Goal: Task Accomplishment & Management: Manage account settings

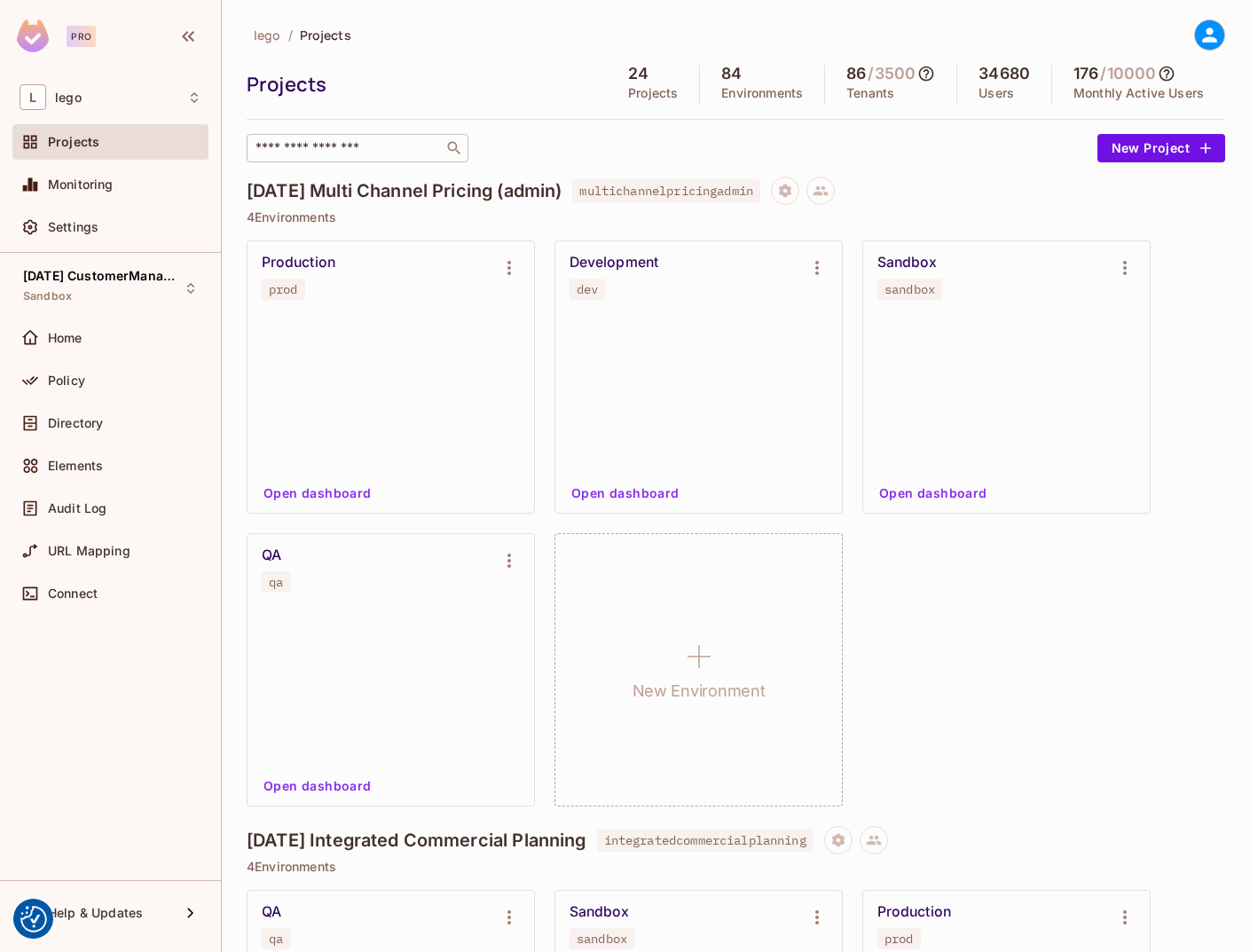
click at [335, 156] on input "text" at bounding box center [345, 148] width 186 height 18
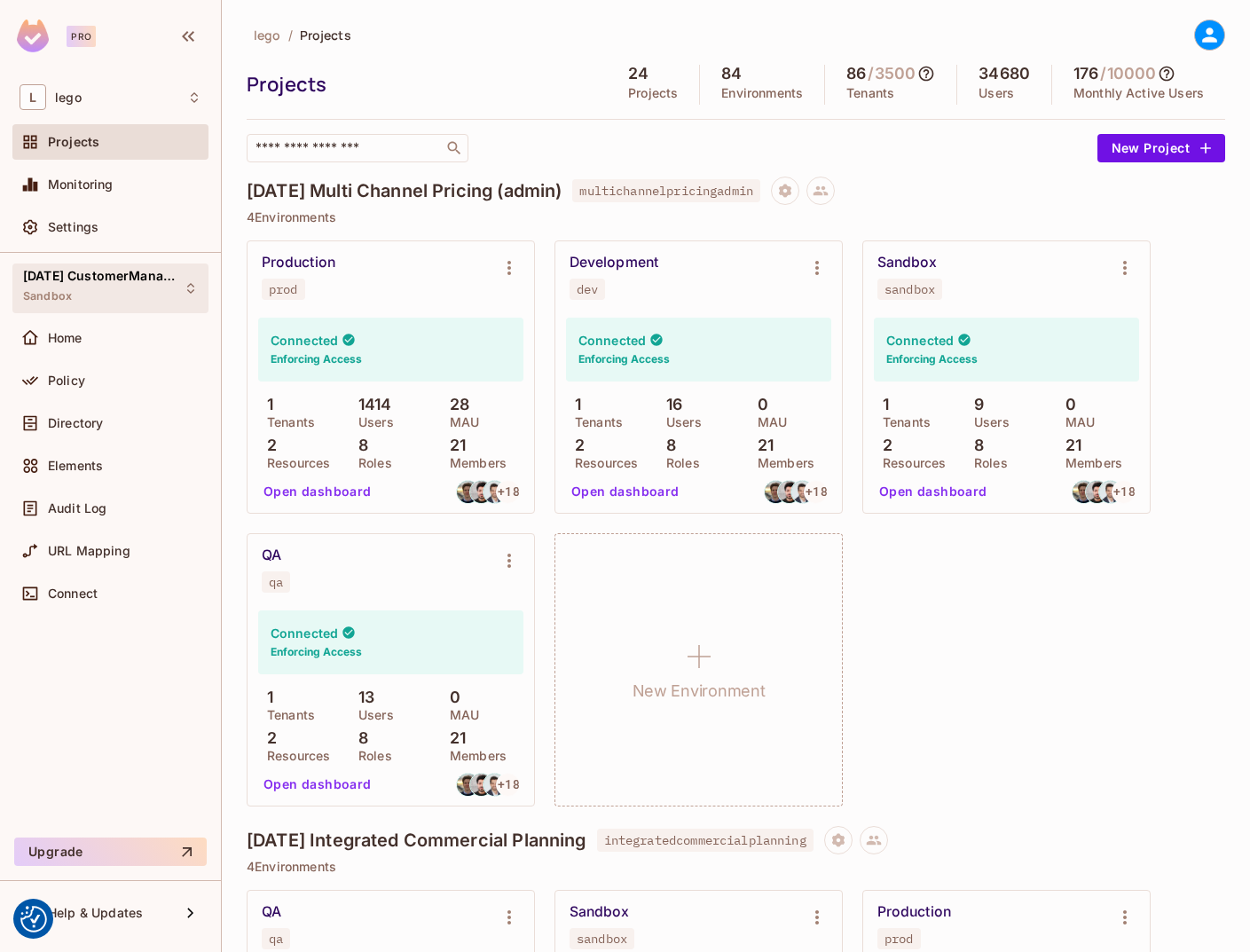
click at [122, 296] on div "[DATE] CustomerManagement Sandbox" at bounding box center [100, 288] width 153 height 38
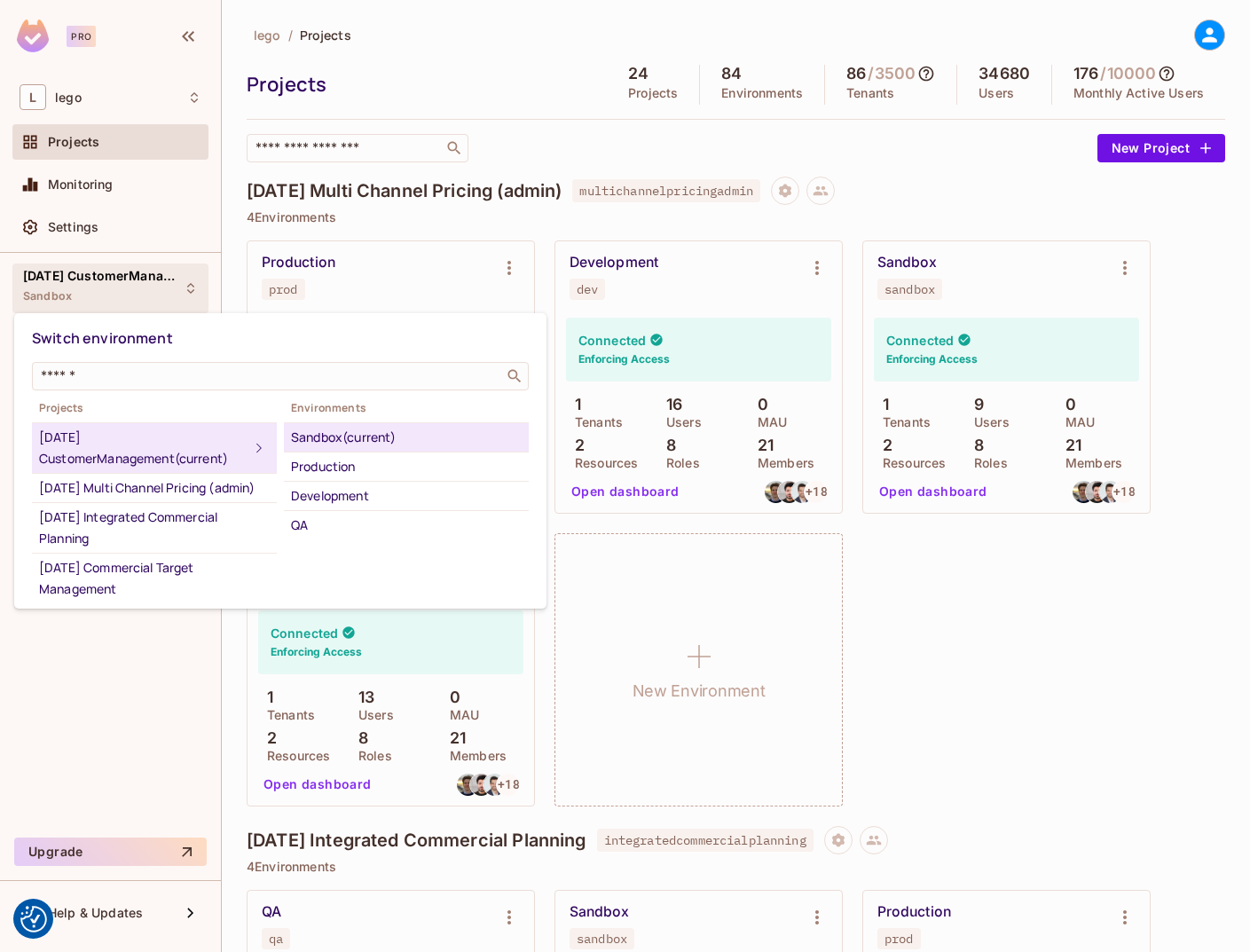
click at [129, 296] on div at bounding box center [625, 476] width 1250 height 952
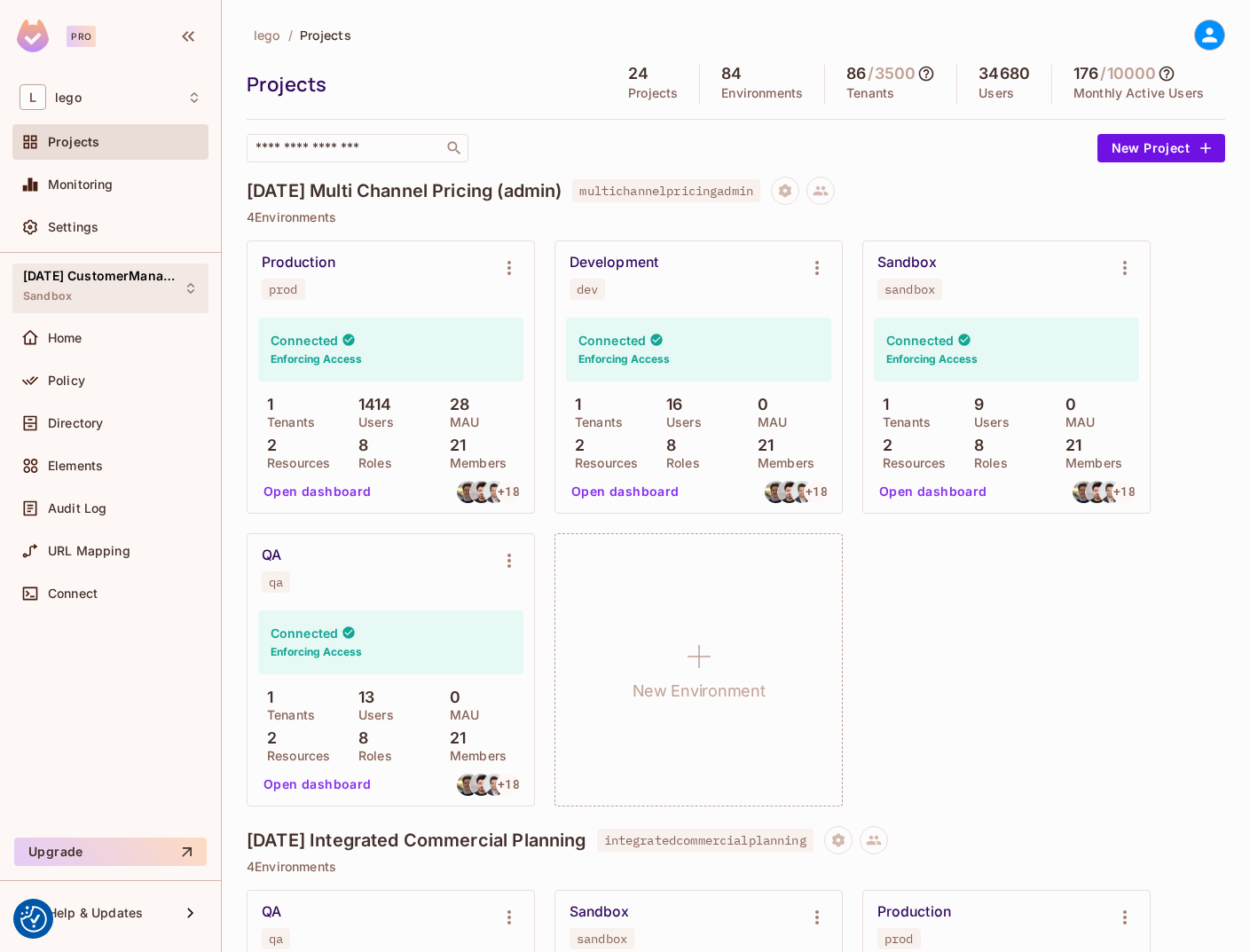
click at [116, 294] on div "[DATE] CustomerManagement Sandbox" at bounding box center [100, 288] width 153 height 38
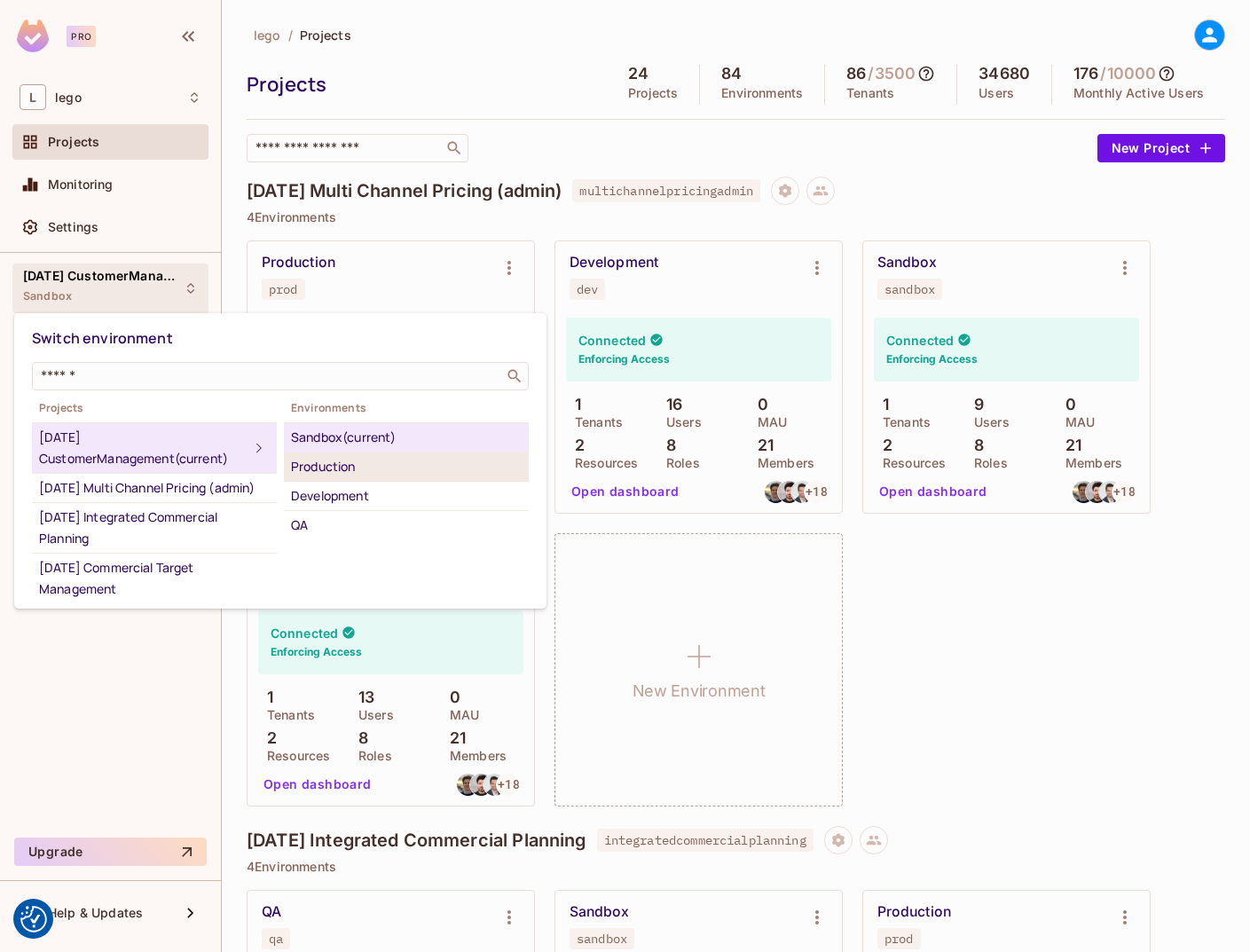
click at [333, 473] on div "Production" at bounding box center [406, 466] width 231 height 21
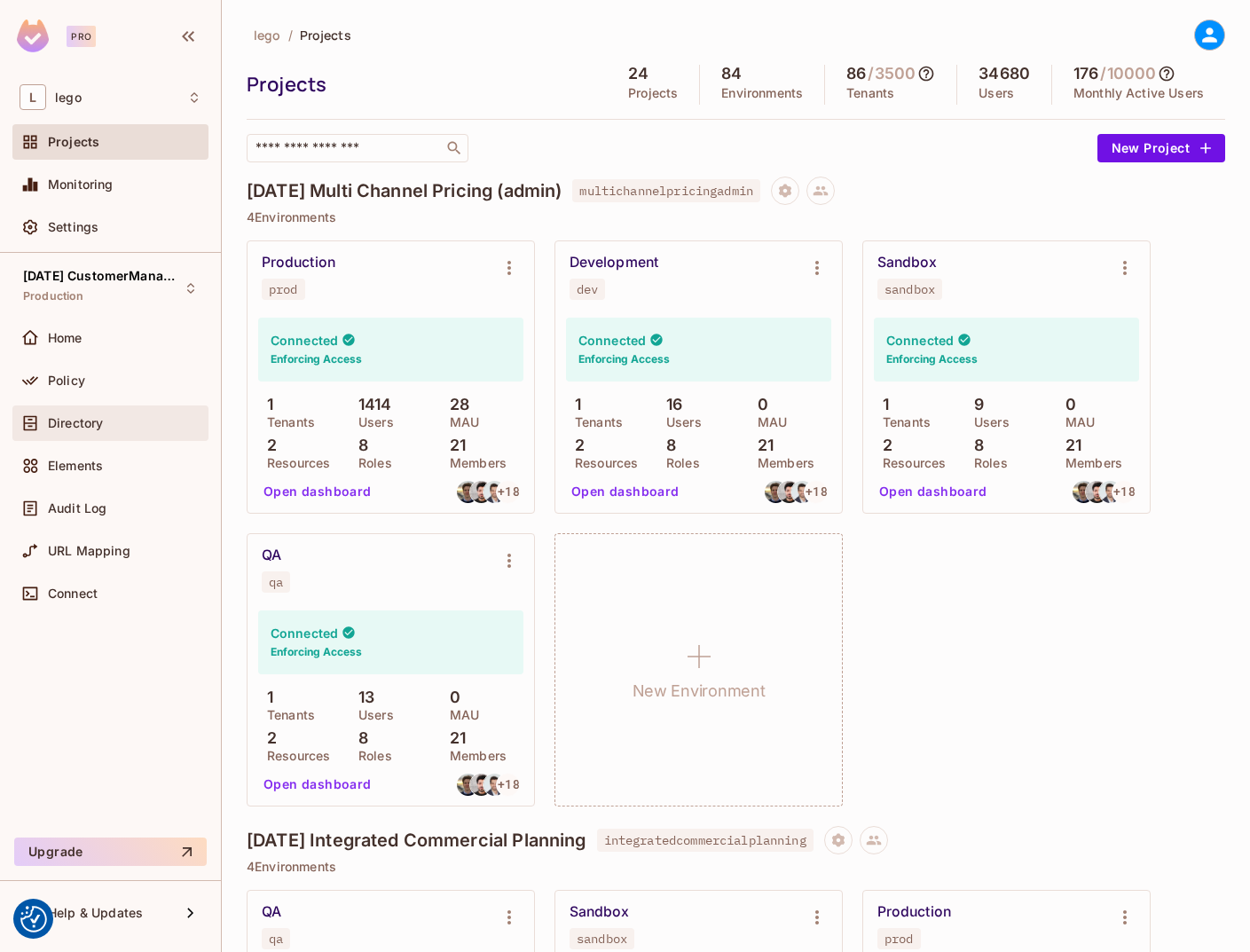
click at [83, 428] on span "Directory" at bounding box center [75, 423] width 55 height 14
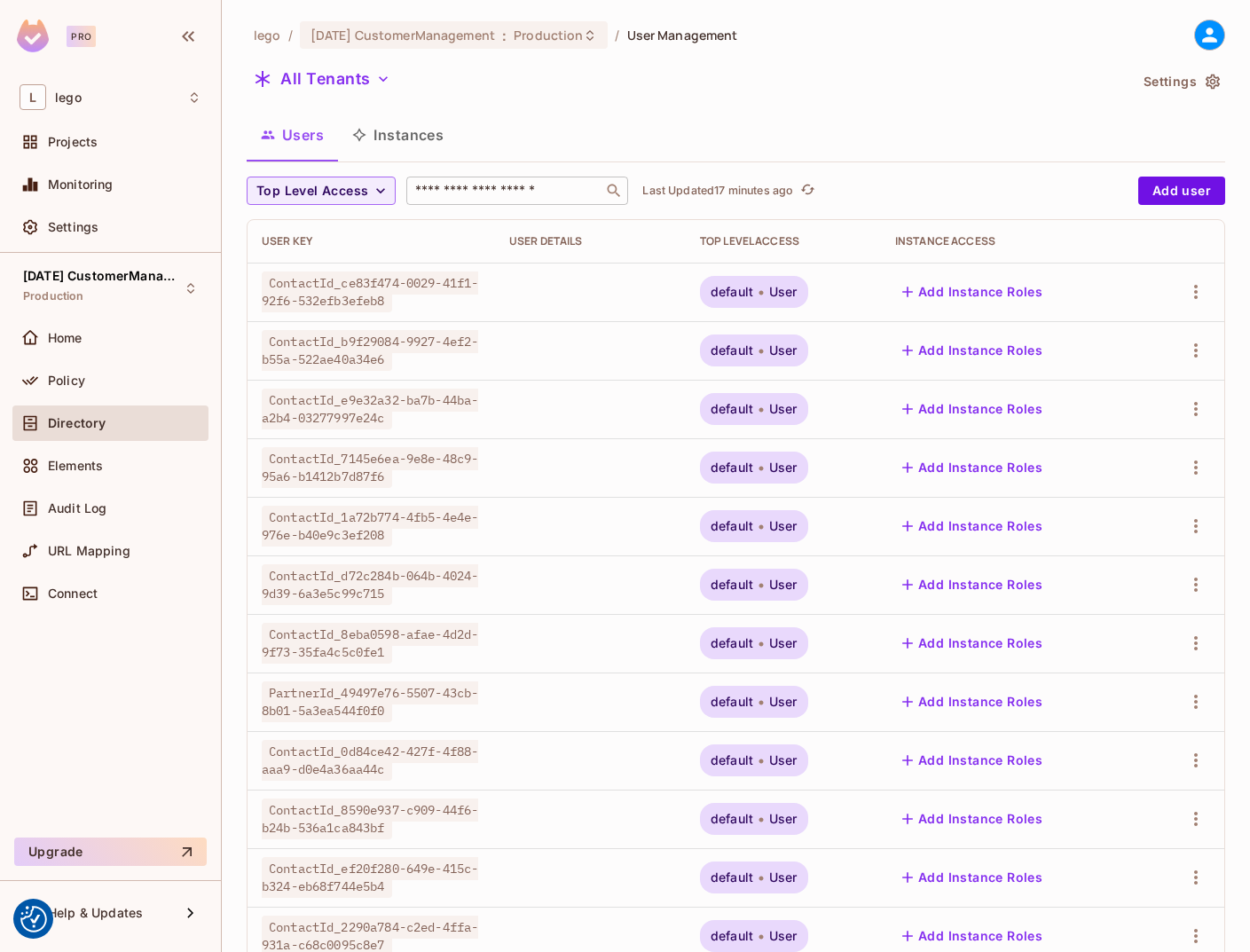
click at [497, 196] on input "text" at bounding box center [504, 191] width 186 height 18
paste input "**********"
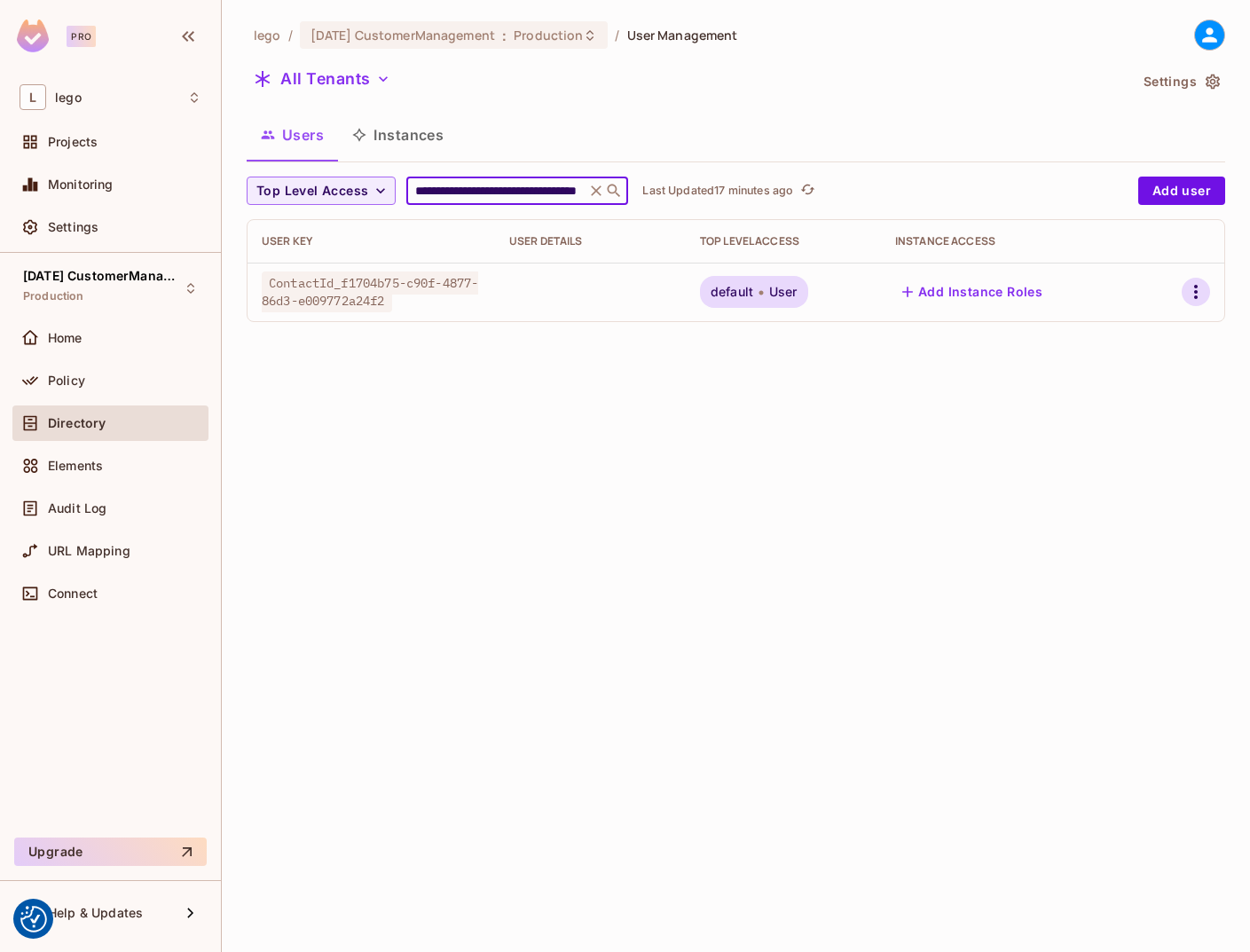
type input "**********"
click at [1197, 292] on icon "button" at bounding box center [1195, 291] width 21 height 21
click at [1127, 370] on div "Top Level Roles" at bounding box center [1129, 371] width 96 height 18
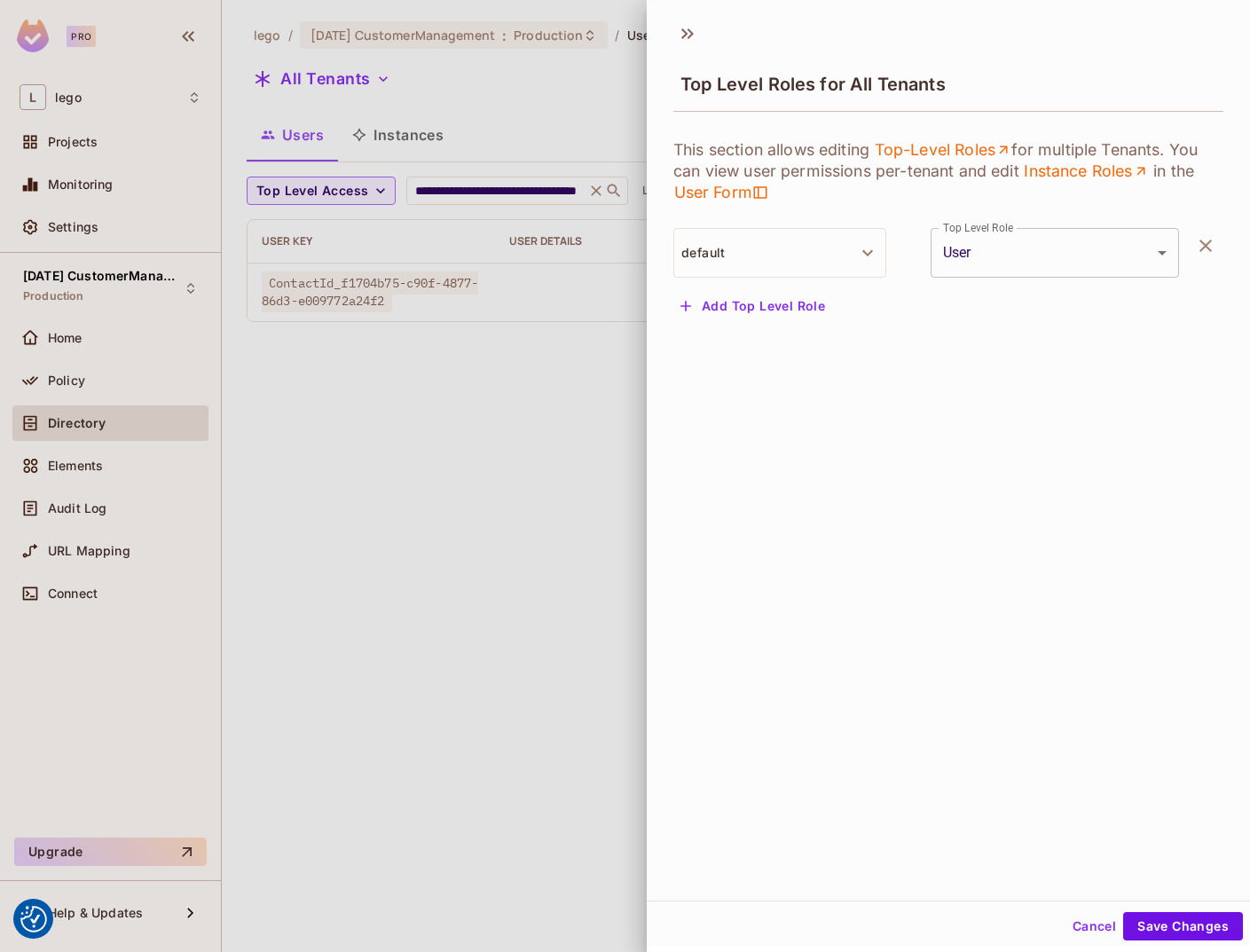
click at [1047, 256] on body "We use cookies to enhance your browsing experience, serve personalized ads or c…" at bounding box center [625, 476] width 1250 height 952
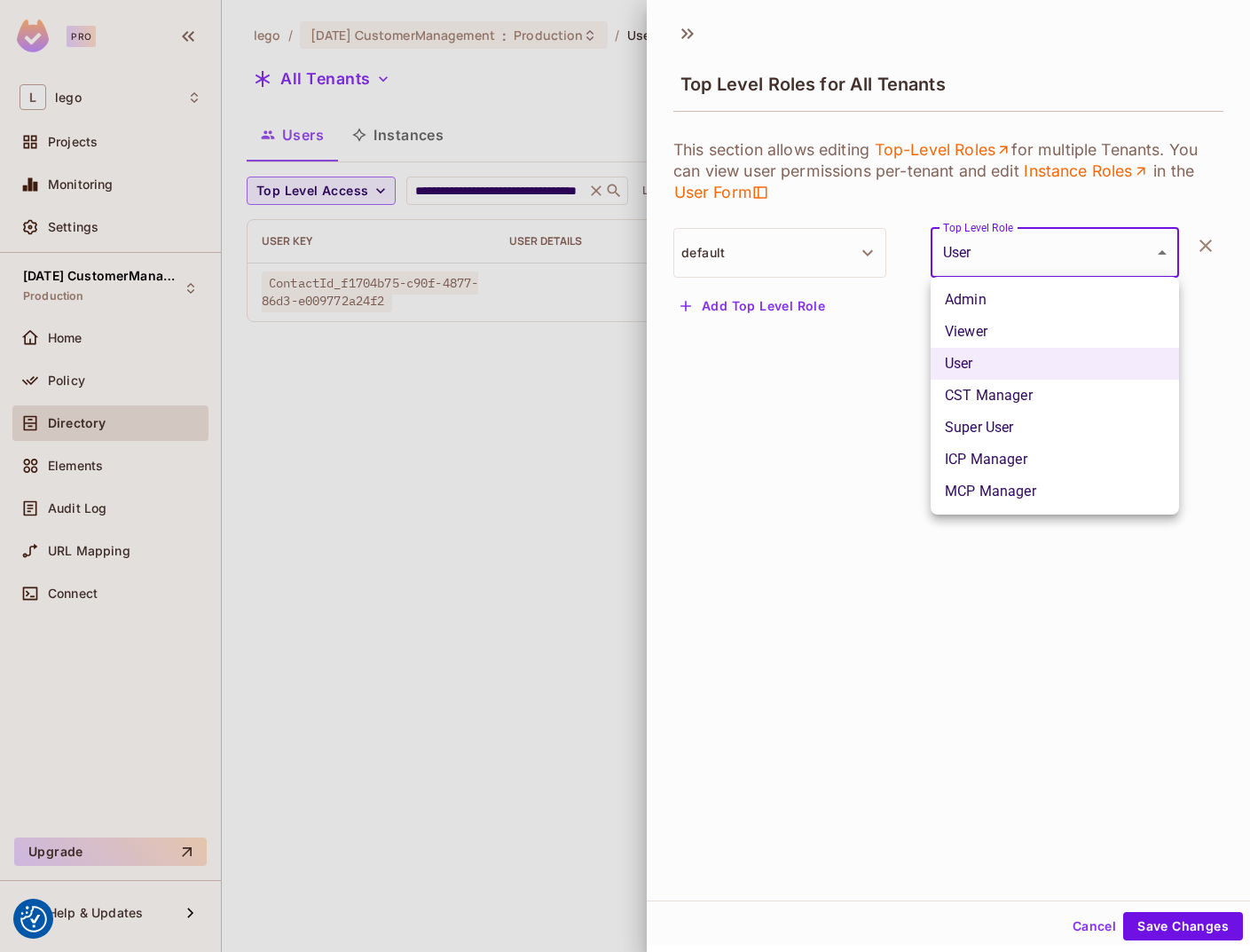
click at [767, 399] on div at bounding box center [625, 476] width 1250 height 952
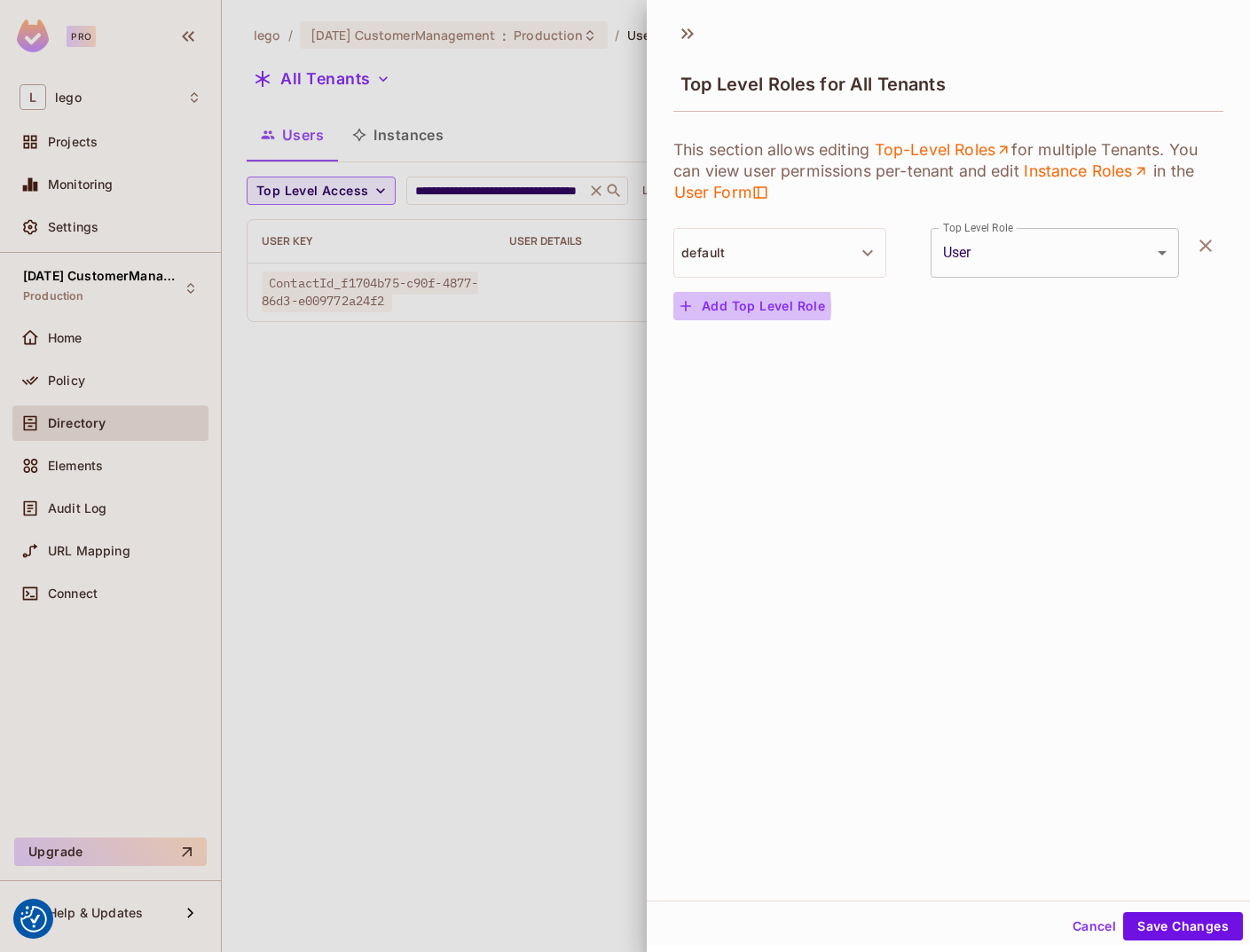
click at [726, 306] on button "Add Top Level Role" at bounding box center [752, 306] width 158 height 29
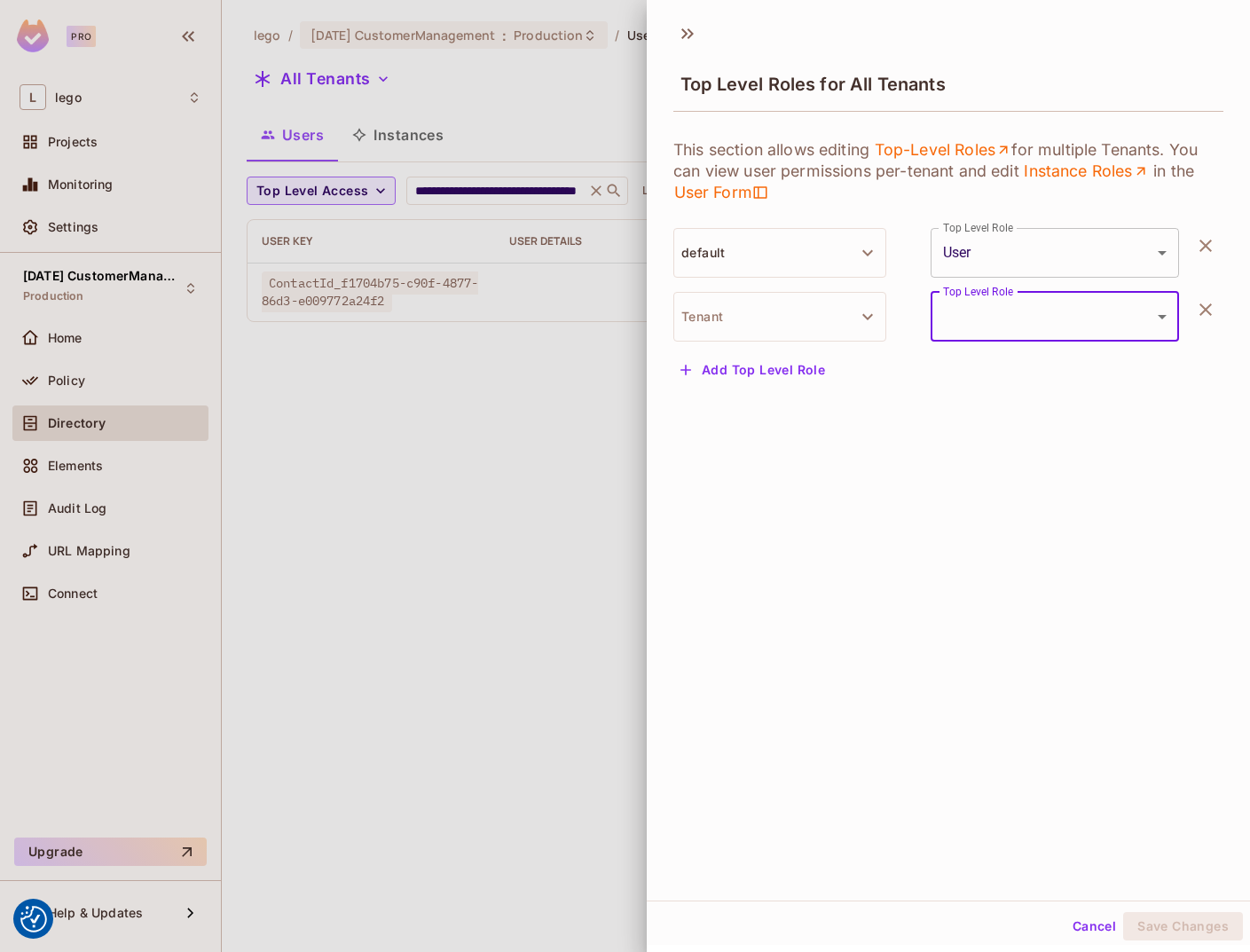
click at [1031, 304] on body "We use cookies to enhance your browsing experience, serve personalized ads or c…" at bounding box center [625, 476] width 1250 height 952
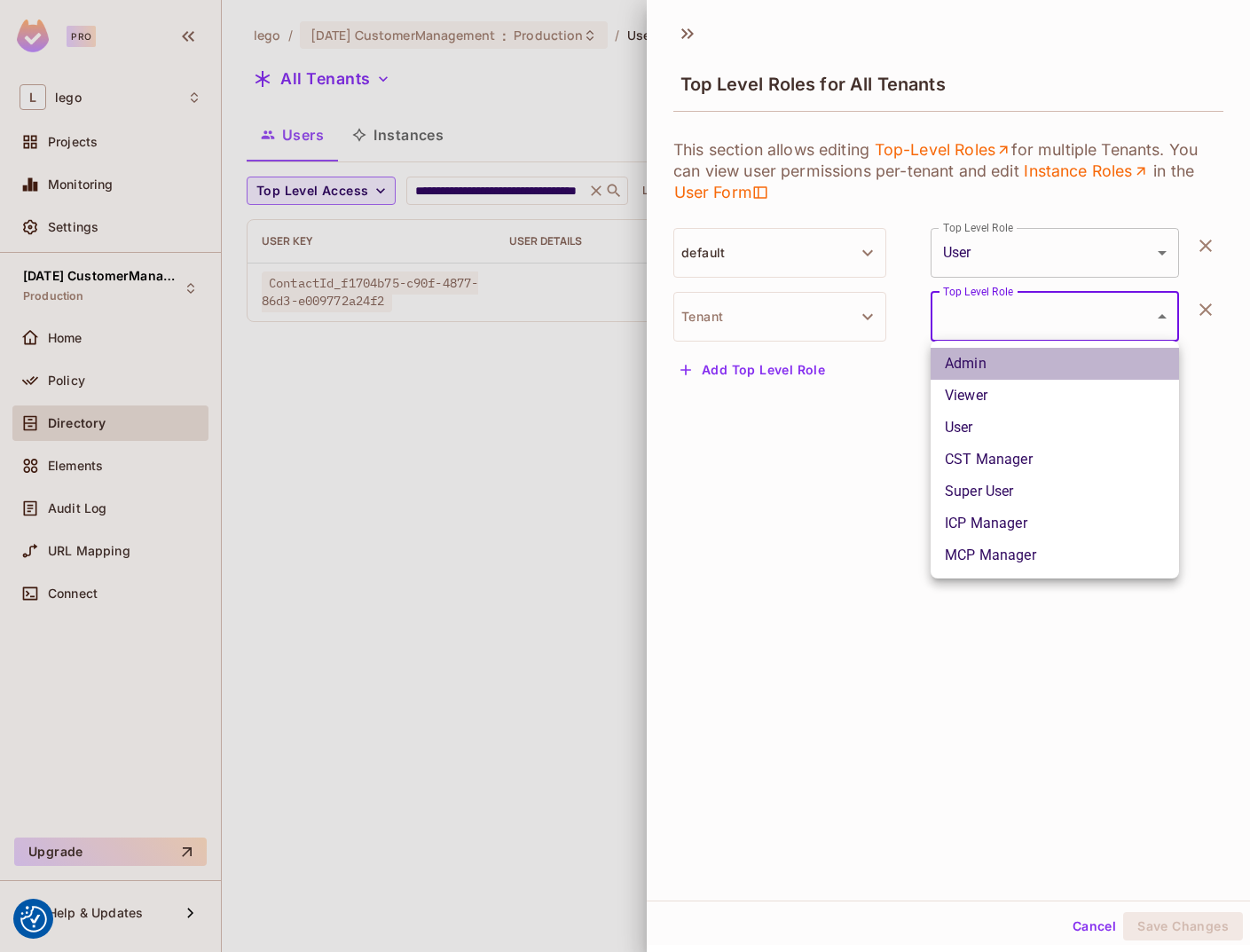
click at [982, 357] on li "Admin" at bounding box center [1054, 363] width 248 height 32
type input "*****"
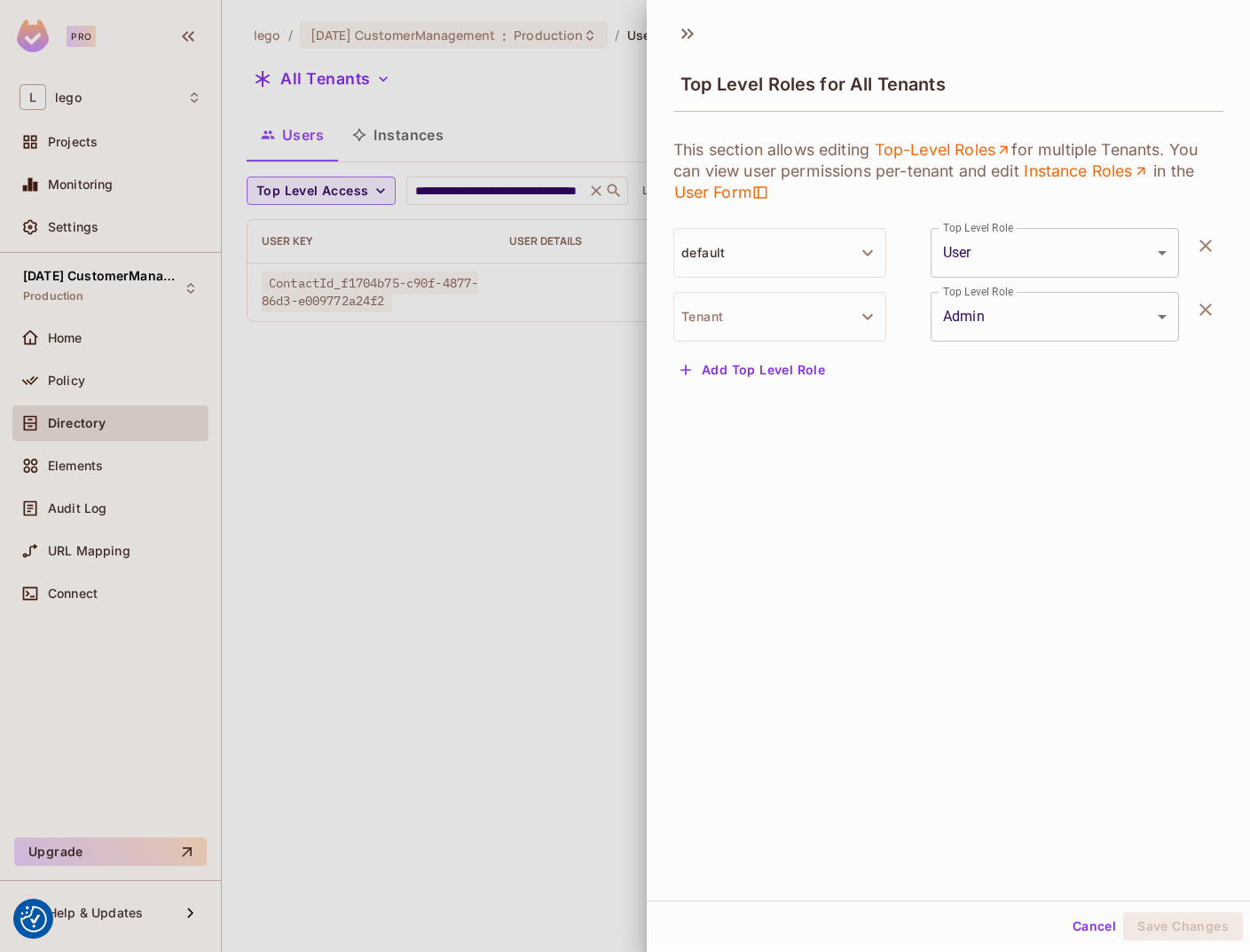
click at [907, 533] on div "Top Level Roles for All Tenants This section allows editing Top-Level Roles for…" at bounding box center [948, 456] width 604 height 888
click at [927, 507] on div "Top Level Roles for All Tenants This section allows editing Top-Level Roles for…" at bounding box center [948, 456] width 604 height 888
click at [785, 321] on button "Tenant" at bounding box center [780, 317] width 213 height 50
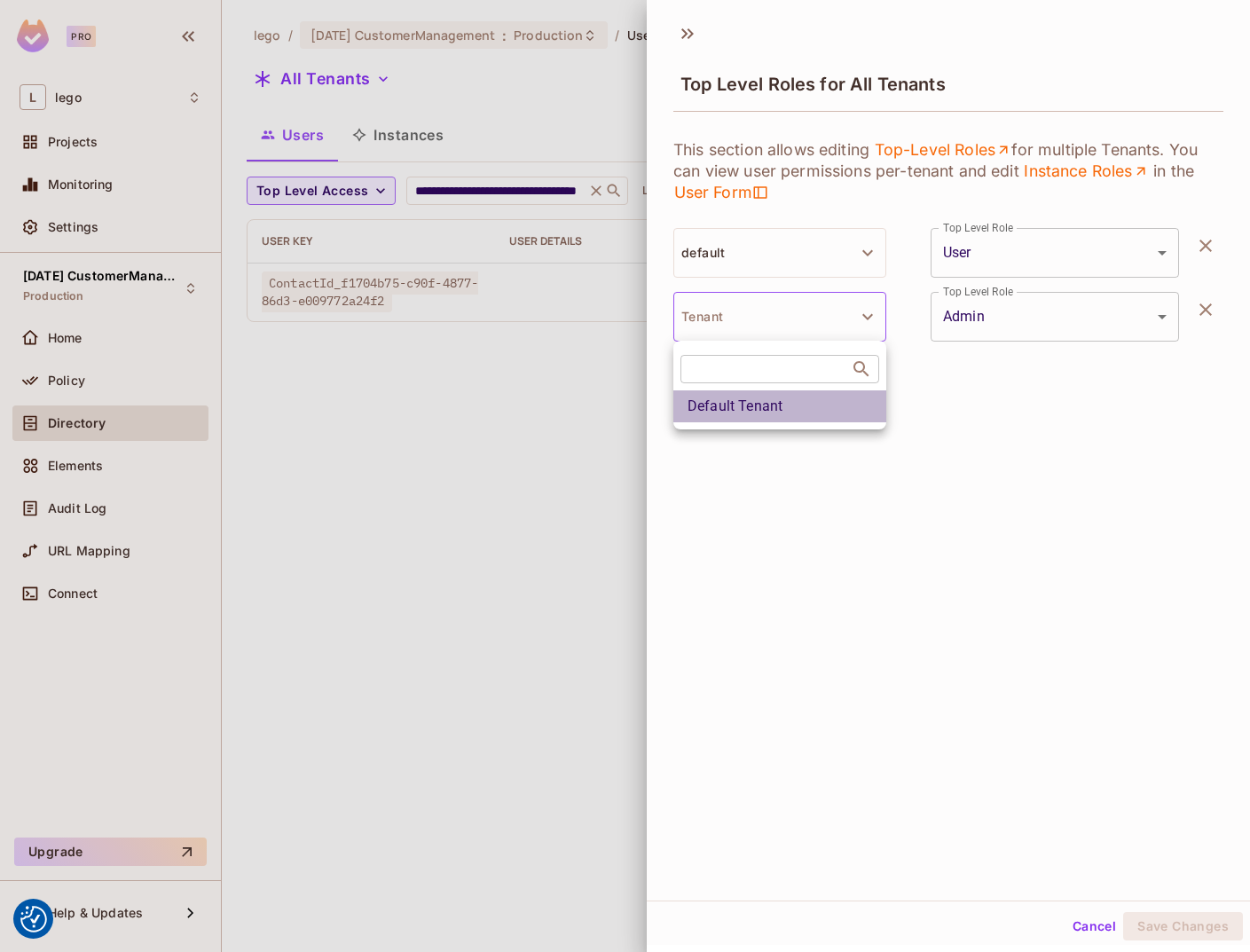
click at [747, 401] on li "Default Tenant" at bounding box center [780, 406] width 213 height 32
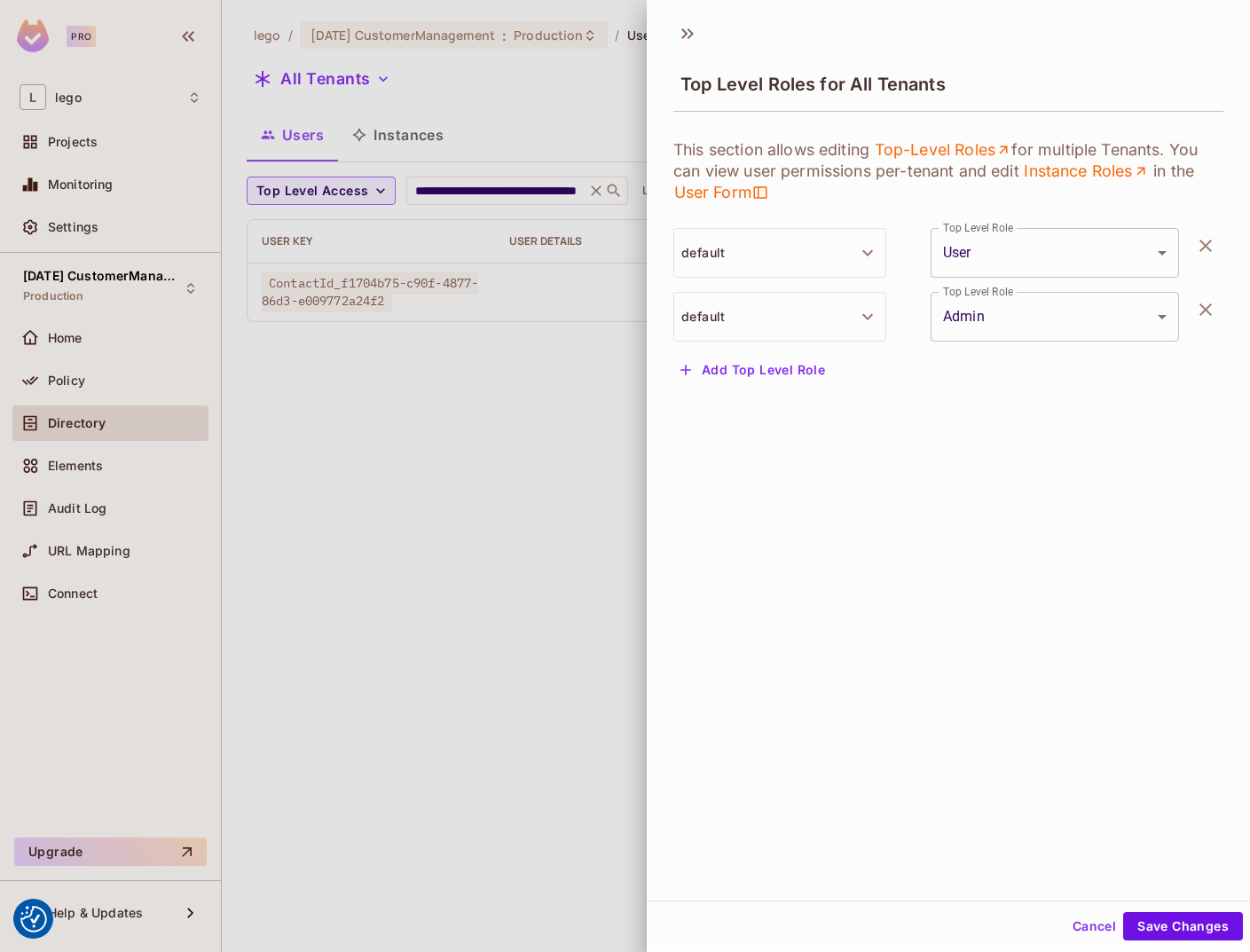
click at [996, 563] on div "Top Level Roles for All Tenants This section allows editing Top-Level Roles for…" at bounding box center [948, 456] width 604 height 888
click at [1188, 927] on button "Save Changes" at bounding box center [1183, 926] width 120 height 29
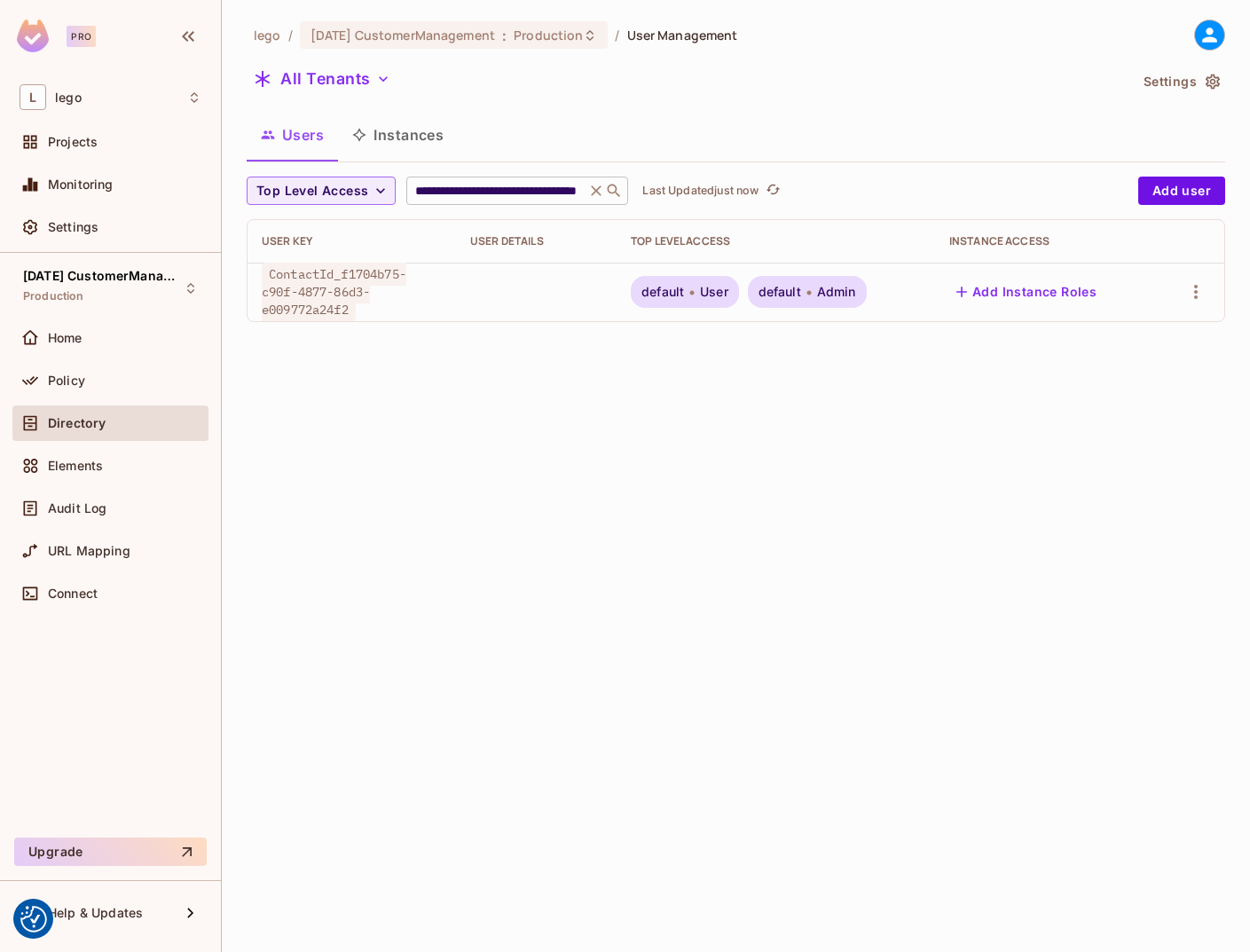
click at [479, 196] on input "**********" at bounding box center [495, 191] width 168 height 18
paste input "text"
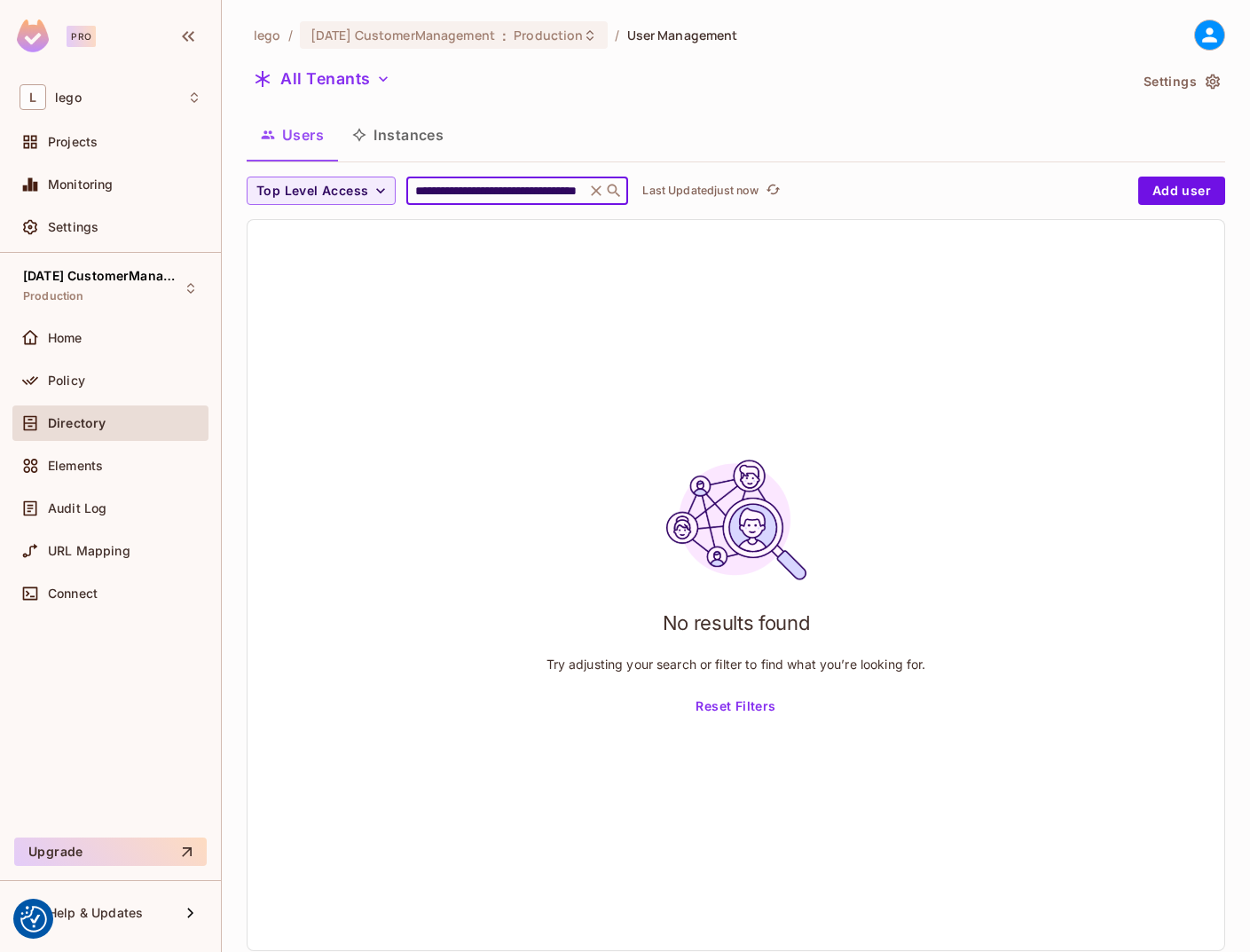
scroll to position [0, 85]
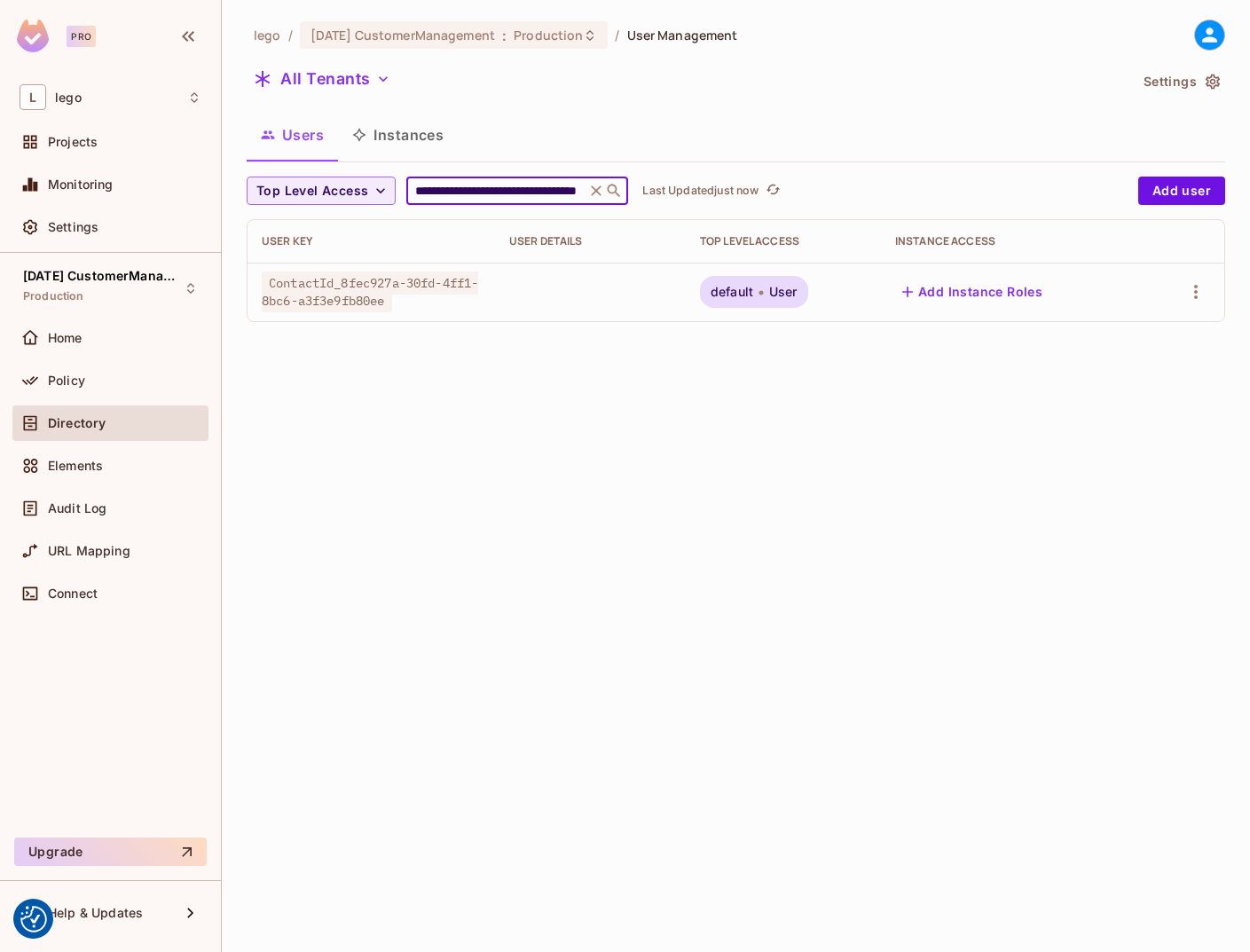
type input "**********"
click at [1198, 291] on icon "button" at bounding box center [1195, 291] width 21 height 21
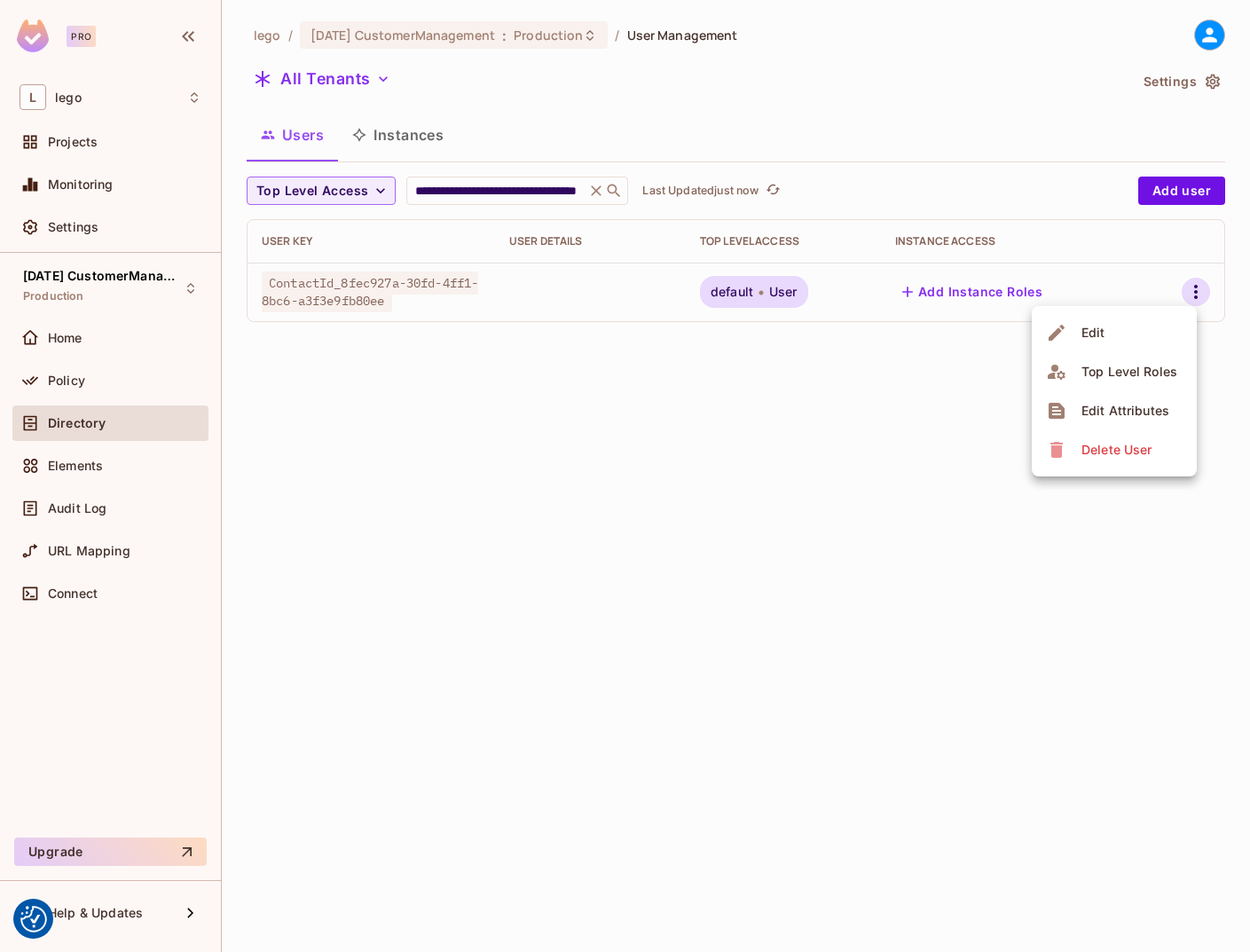
click at [1111, 371] on div "Top Level Roles" at bounding box center [1129, 371] width 96 height 18
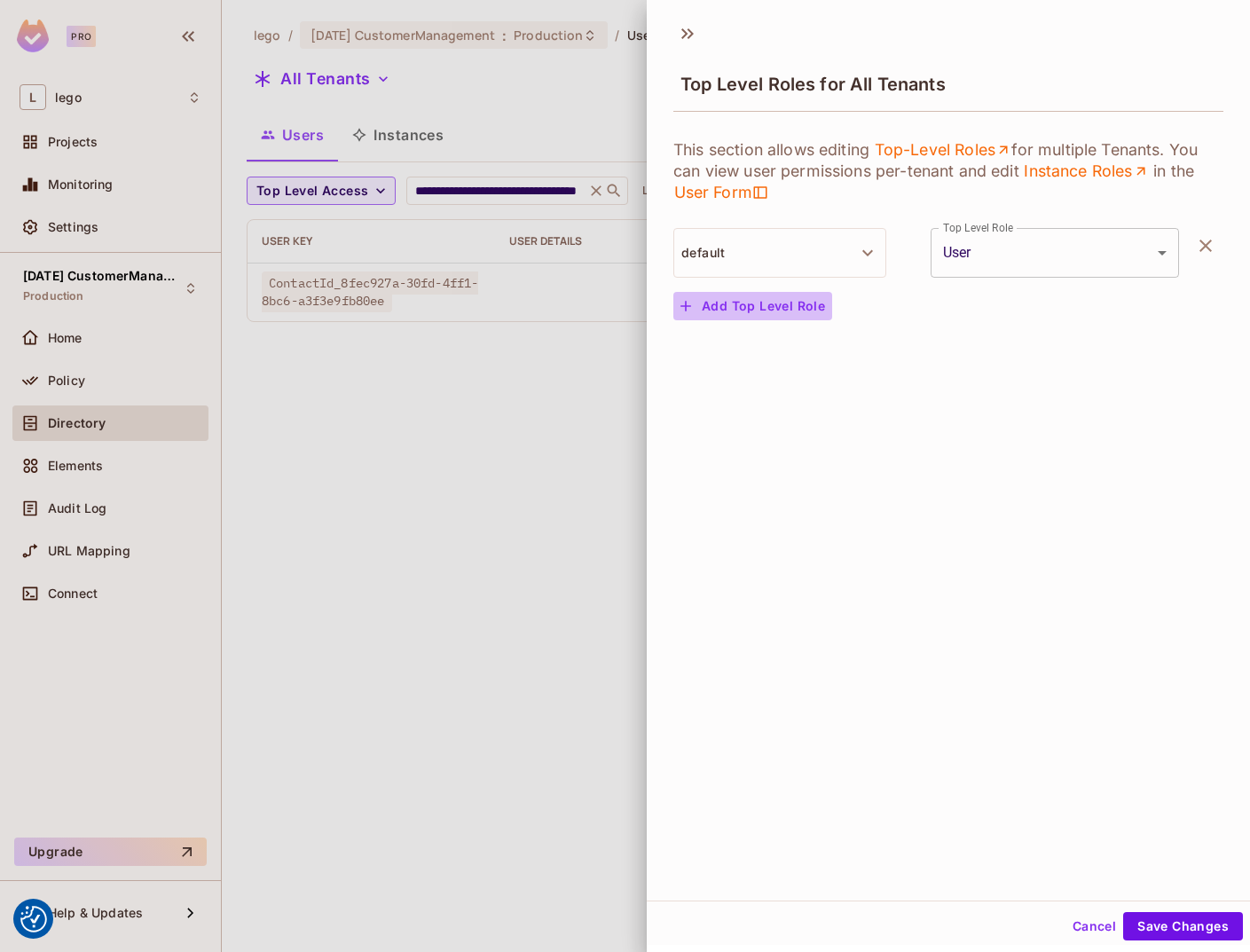
click at [771, 302] on button "Add Top Level Role" at bounding box center [752, 306] width 158 height 29
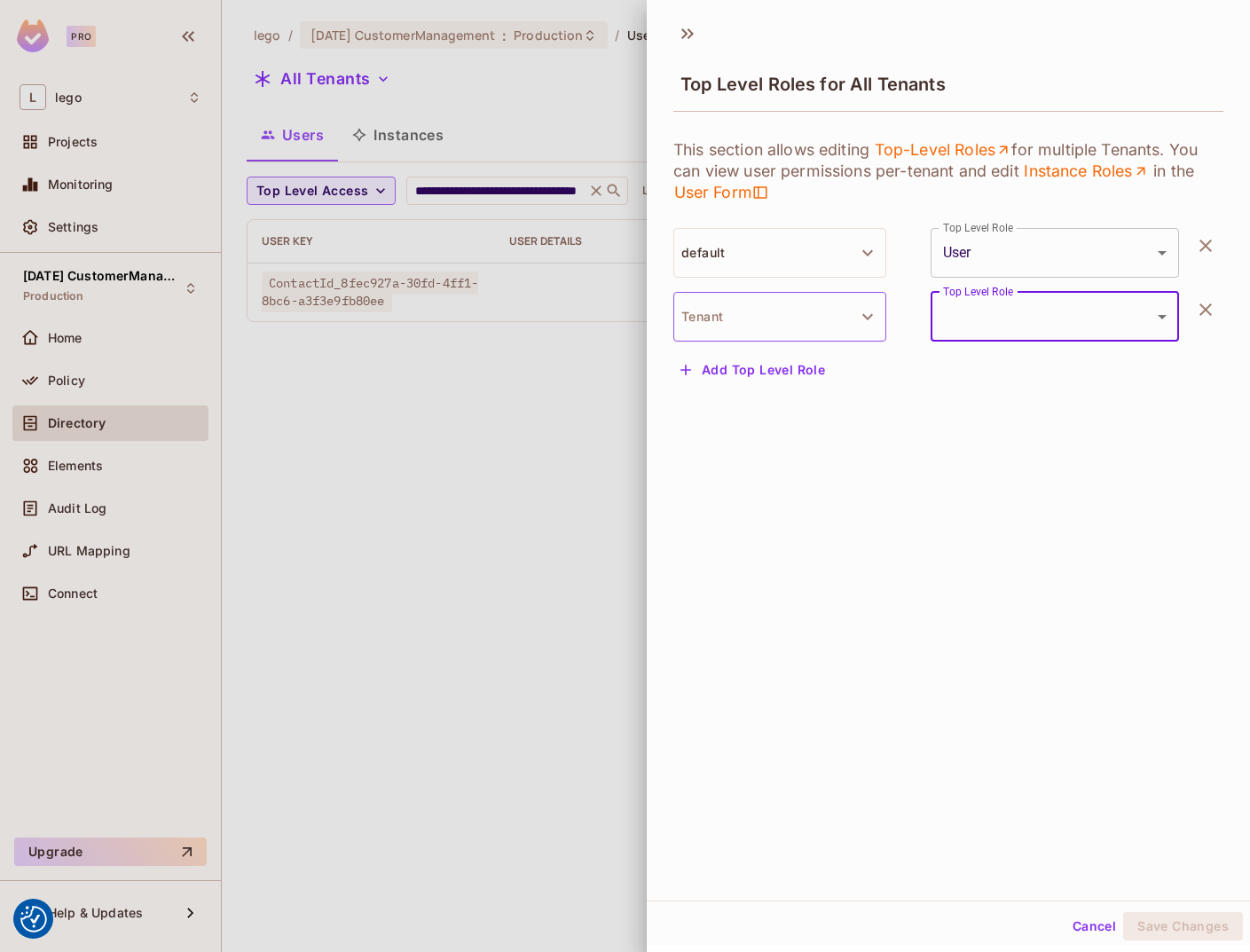
click at [742, 303] on button "Tenant" at bounding box center [780, 317] width 213 height 50
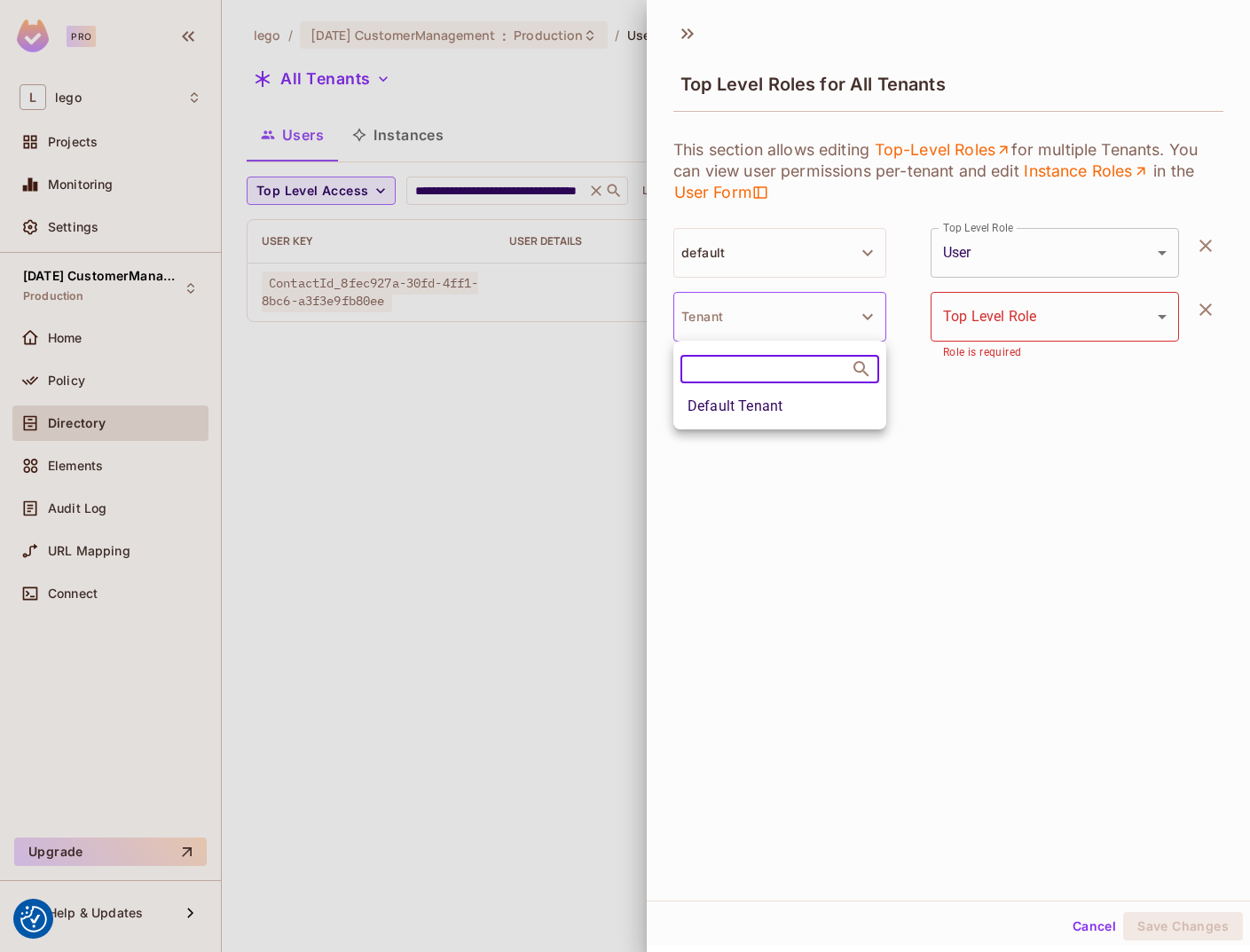
click at [743, 409] on li "Default Tenant" at bounding box center [780, 406] width 213 height 32
click at [998, 313] on body "We use cookies to enhance your browsing experience, serve personalized ads or c…" at bounding box center [625, 476] width 1250 height 952
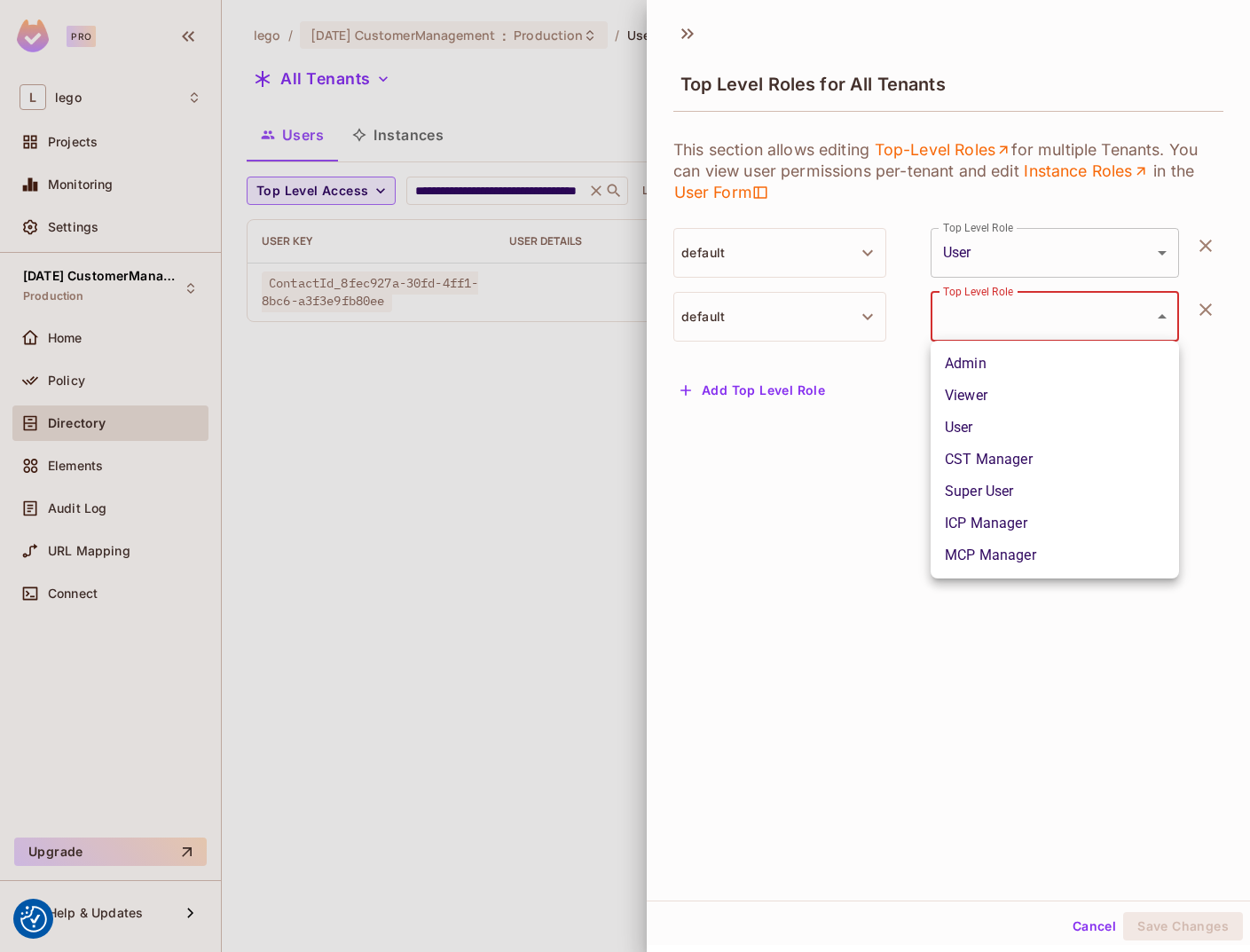
click at [995, 359] on li "Admin" at bounding box center [1054, 363] width 248 height 32
type input "*****"
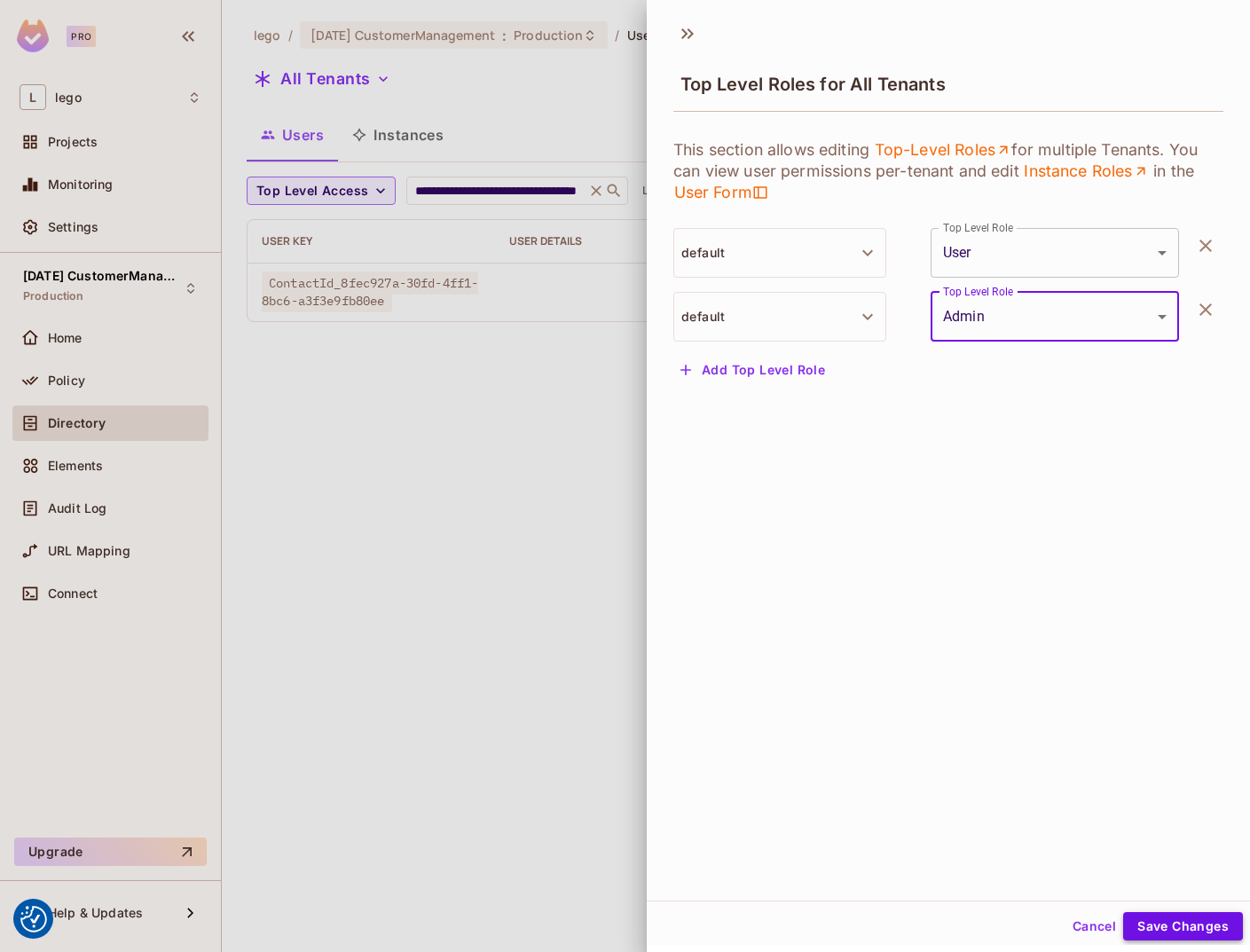
click at [1166, 925] on button "Save Changes" at bounding box center [1183, 926] width 120 height 29
